Goal: Navigation & Orientation: Find specific page/section

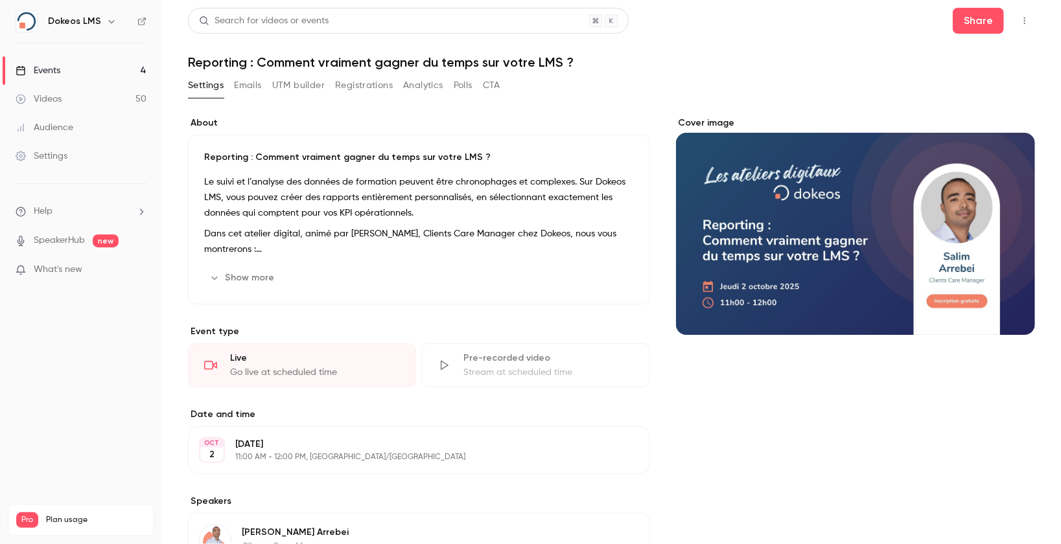
click at [58, 99] on div "Videos" at bounding box center [39, 99] width 46 height 13
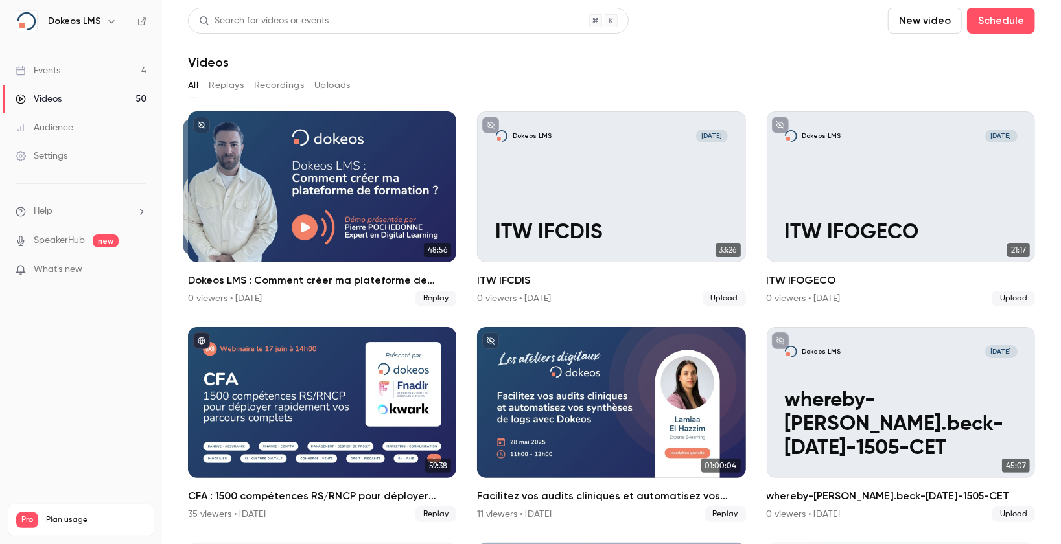
click at [47, 83] on link "Events 4" at bounding box center [81, 70] width 162 height 29
